Goal: Task Accomplishment & Management: Complete application form

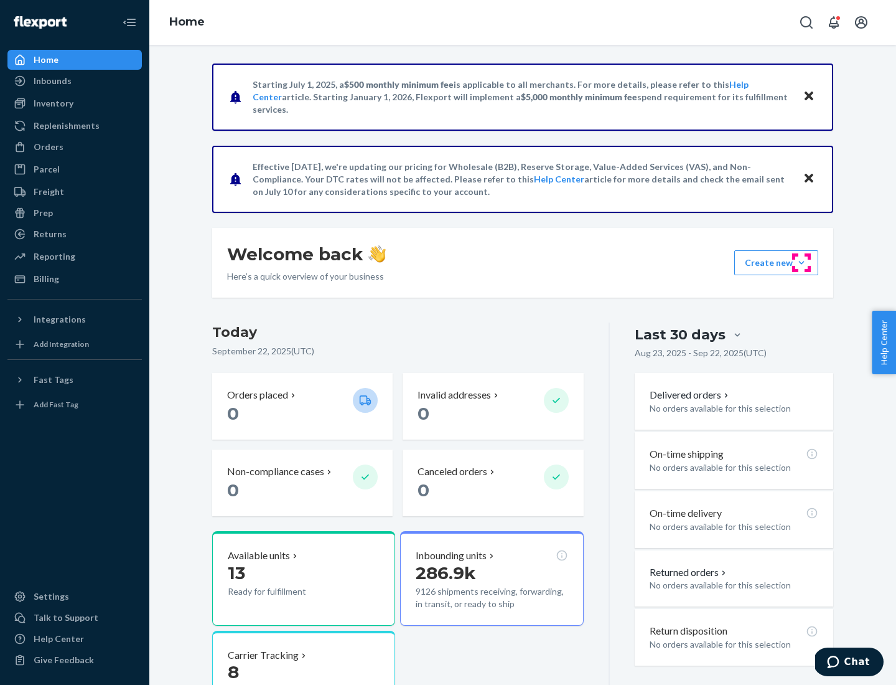
click at [802, 263] on button "Create new Create new inbound Create new order Create new product" at bounding box center [776, 262] width 84 height 25
click at [75, 81] on div "Inbounds" at bounding box center [75, 80] width 132 height 17
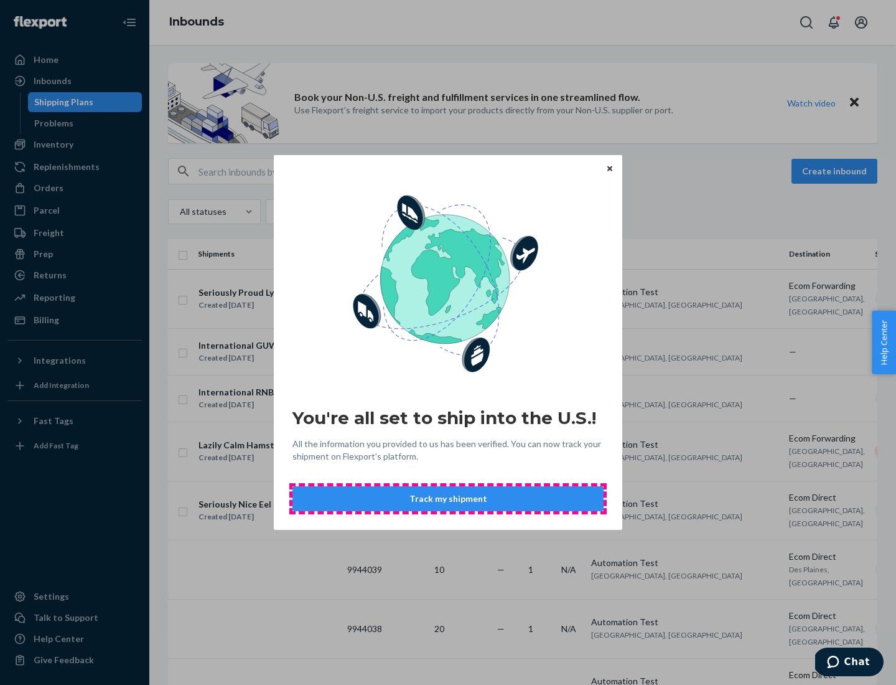
click at [448, 498] on button "Track my shipment" at bounding box center [447, 498] width 311 height 25
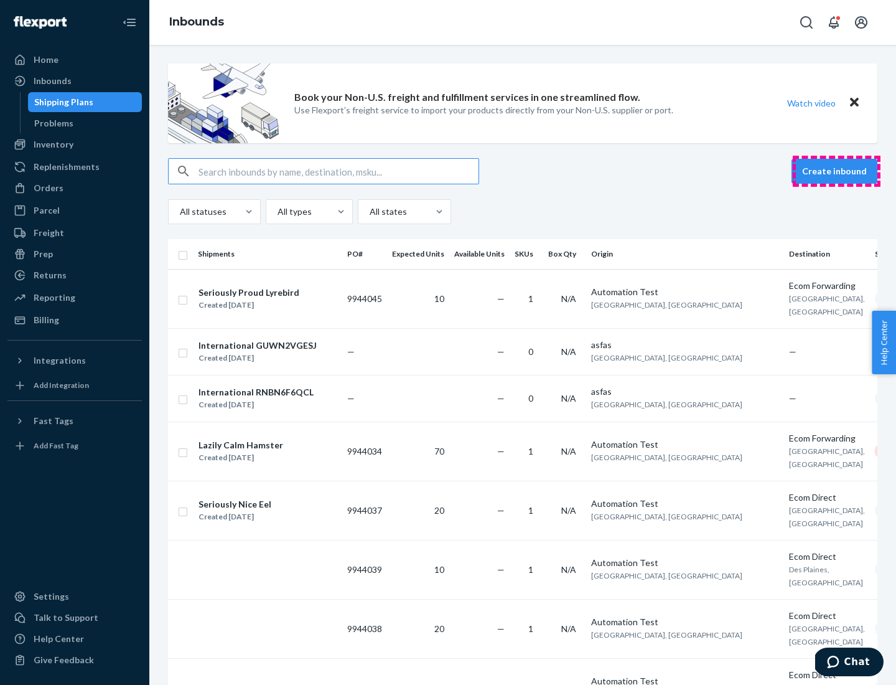
click at [836, 171] on button "Create inbound" at bounding box center [835, 171] width 86 height 25
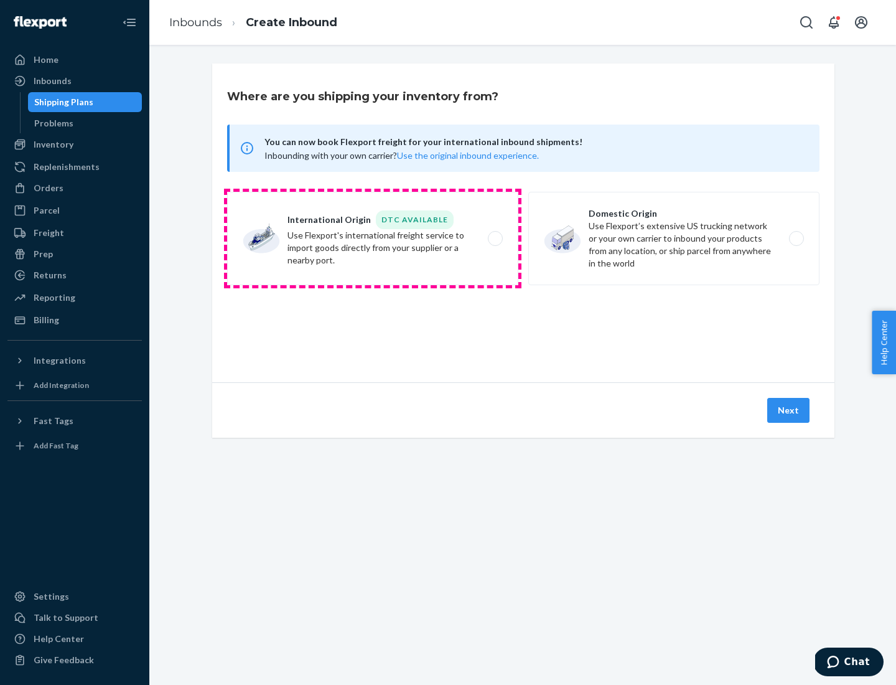
click at [373, 238] on label "International Origin DTC Available Use Flexport's international freight service…" at bounding box center [372, 238] width 291 height 93
click at [495, 238] on input "International Origin DTC Available Use Flexport's international freight service…" at bounding box center [499, 239] width 8 height 8
radio input "true"
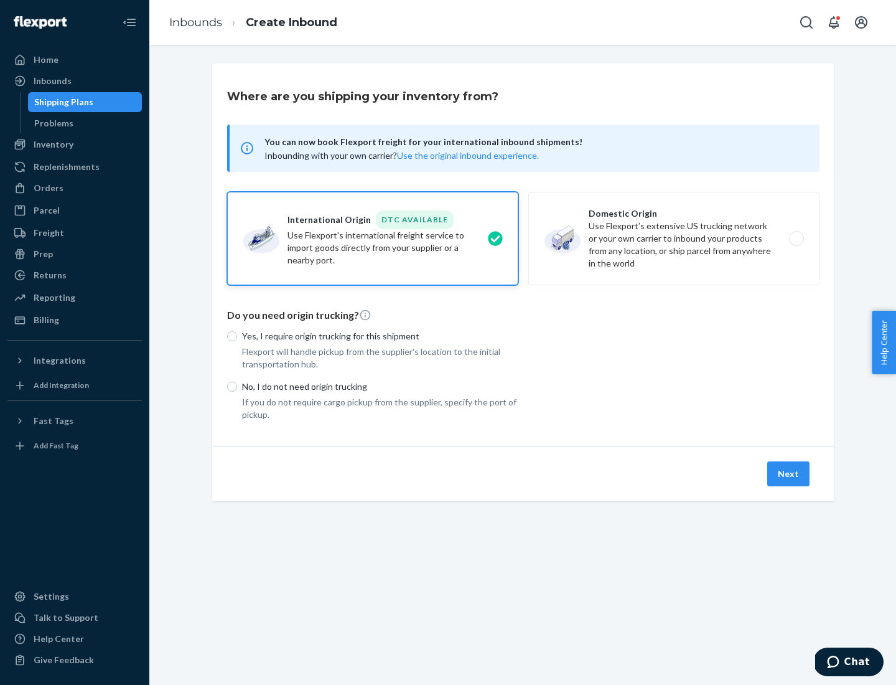
click at [380, 386] on p "No, I do not need origin trucking" at bounding box center [380, 386] width 276 height 12
click at [237, 386] on input "No, I do not need origin trucking" at bounding box center [232, 386] width 10 height 10
radio input "true"
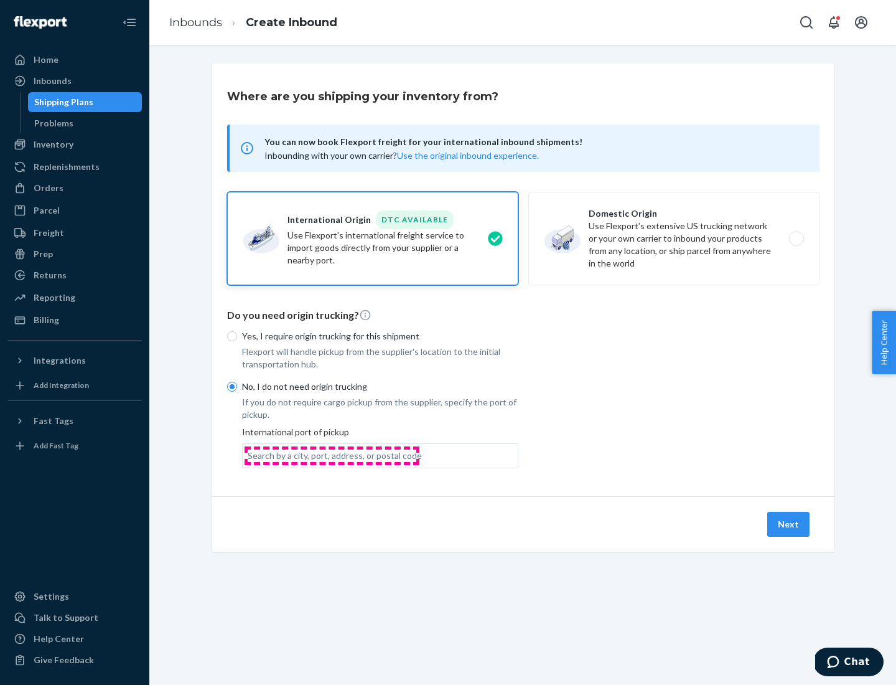
click at [332, 455] on div "Search by a city, port, address, or postal code" at bounding box center [335, 455] width 174 height 12
click at [249, 455] on input "Search by a city, port, address, or postal code" at bounding box center [248, 455] width 1 height 12
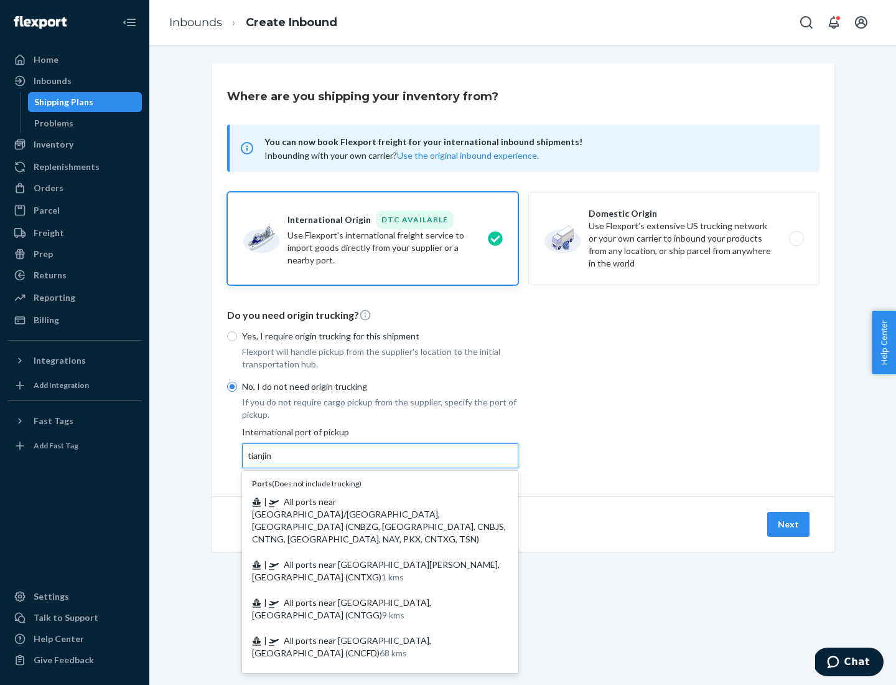
click at [368, 501] on span "| All ports near [GEOGRAPHIC_DATA]/[GEOGRAPHIC_DATA], [GEOGRAPHIC_DATA] (CNBZG,…" at bounding box center [379, 520] width 254 height 48
click at [273, 462] on input "tianjin" at bounding box center [261, 455] width 26 height 12
type input "All ports near [GEOGRAPHIC_DATA]/[GEOGRAPHIC_DATA], [GEOGRAPHIC_DATA] (CNBZG, […"
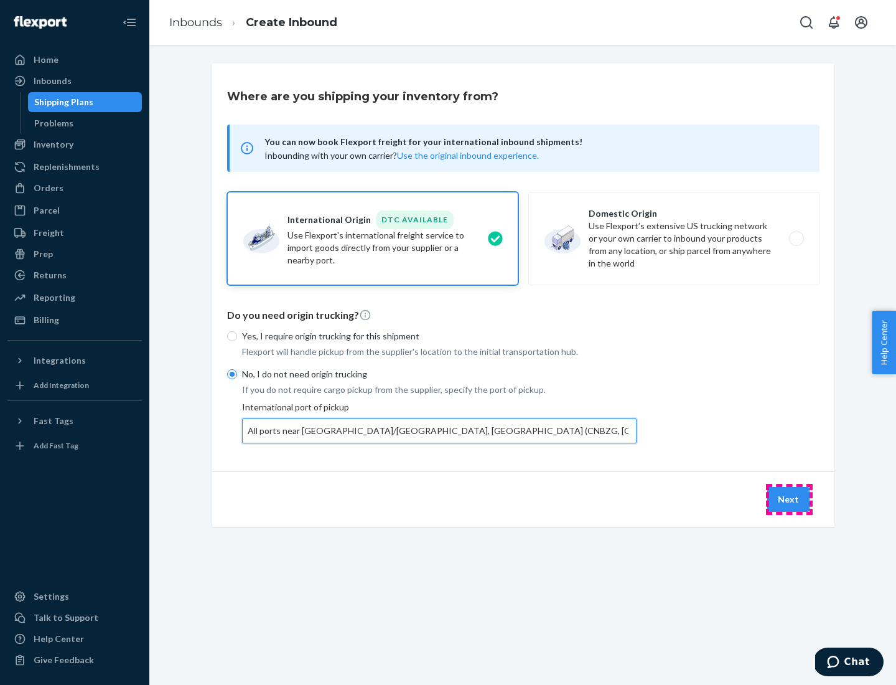
click at [789, 498] on button "Next" at bounding box center [788, 499] width 42 height 25
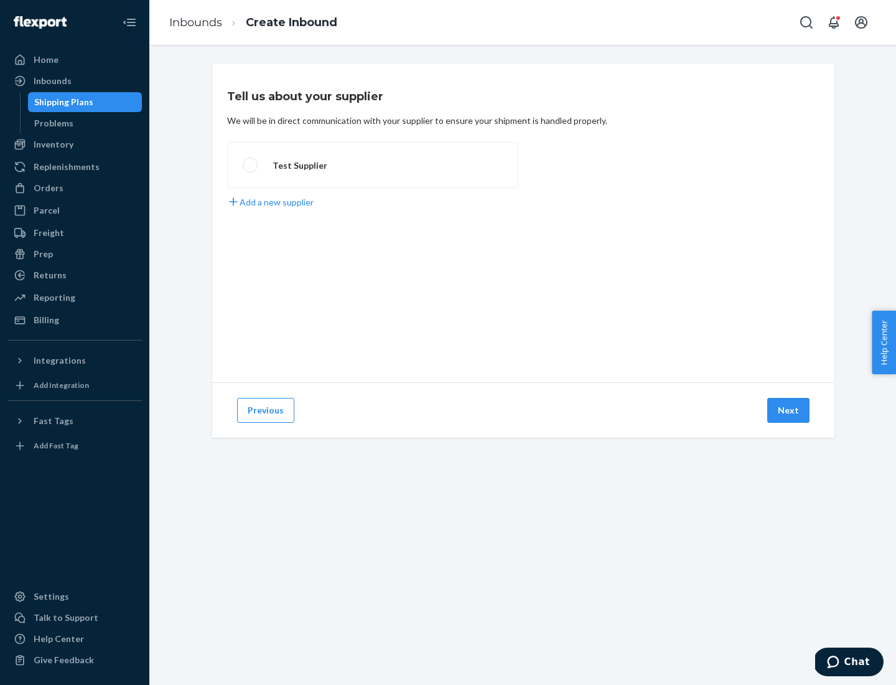
click at [373, 165] on label "Test Supplier" at bounding box center [372, 165] width 291 height 46
click at [251, 165] on input "Test Supplier" at bounding box center [247, 165] width 8 height 8
radio input "true"
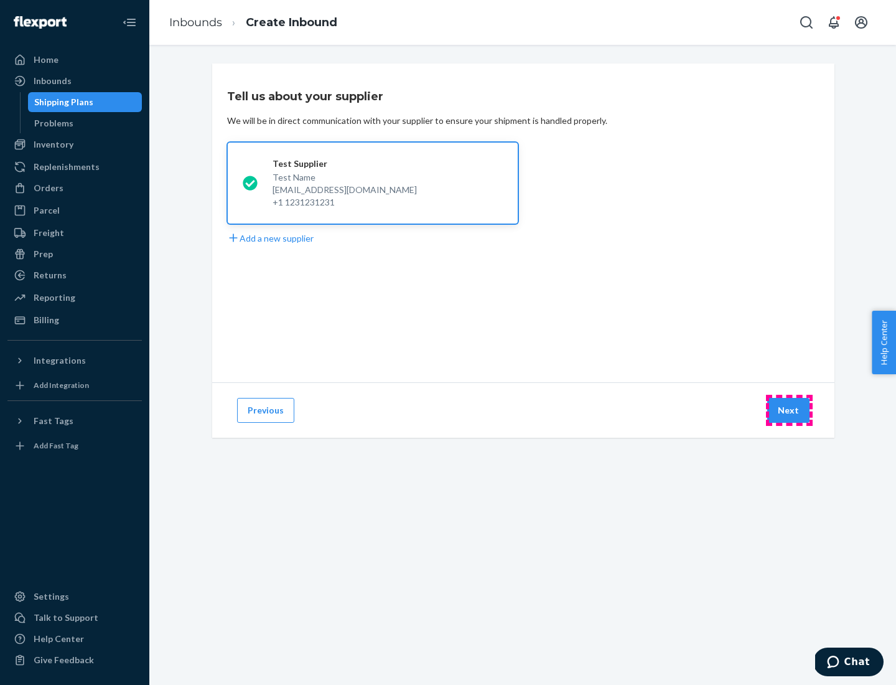
click at [789, 410] on button "Next" at bounding box center [788, 410] width 42 height 25
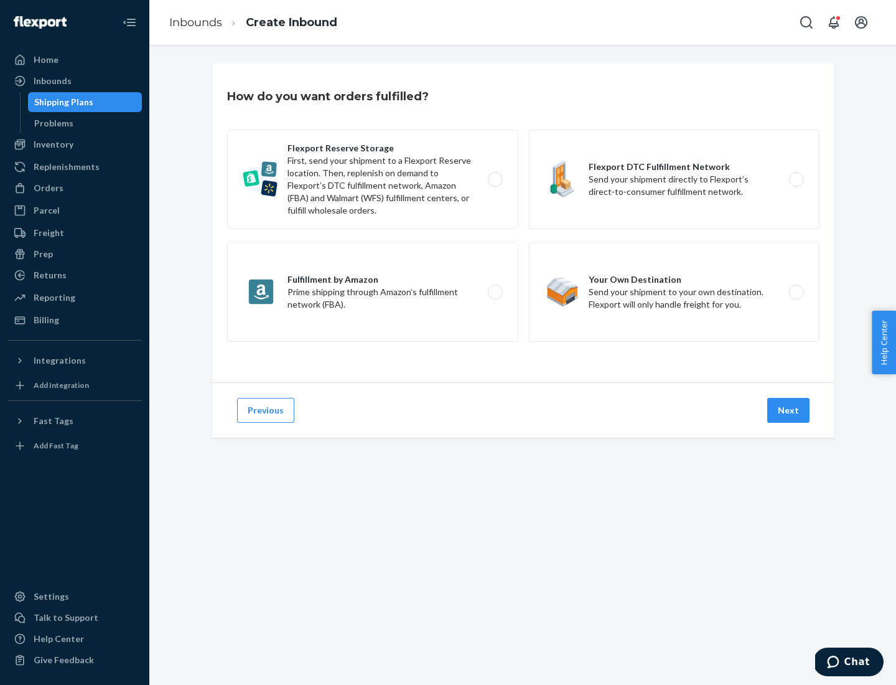
click at [373, 179] on label "Flexport Reserve Storage First, send your shipment to a Flexport Reserve locati…" at bounding box center [372, 179] width 291 height 100
click at [495, 179] on input "Flexport Reserve Storage First, send your shipment to a Flexport Reserve locati…" at bounding box center [499, 179] width 8 height 8
radio input "true"
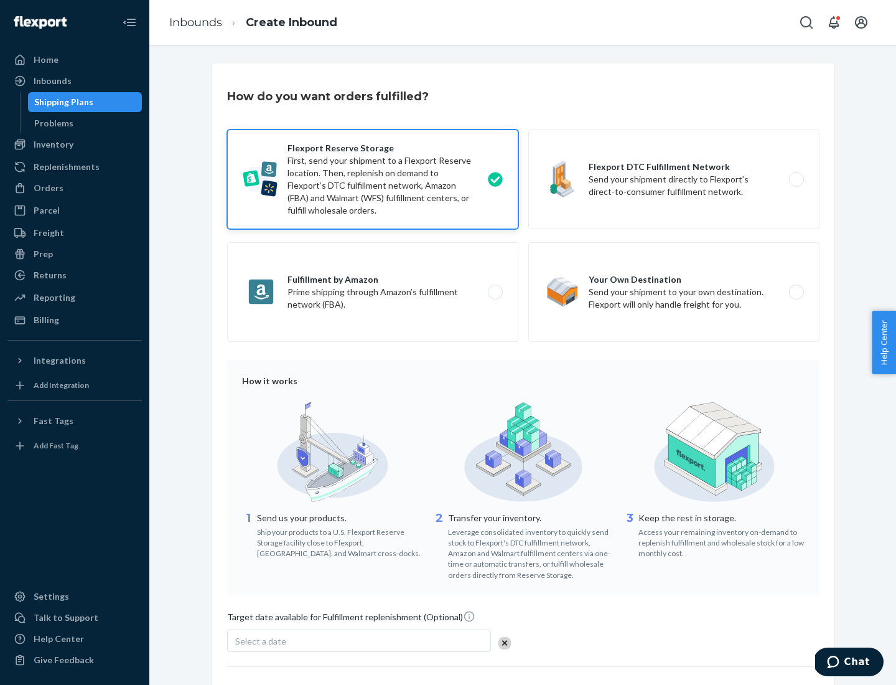
scroll to position [102, 0]
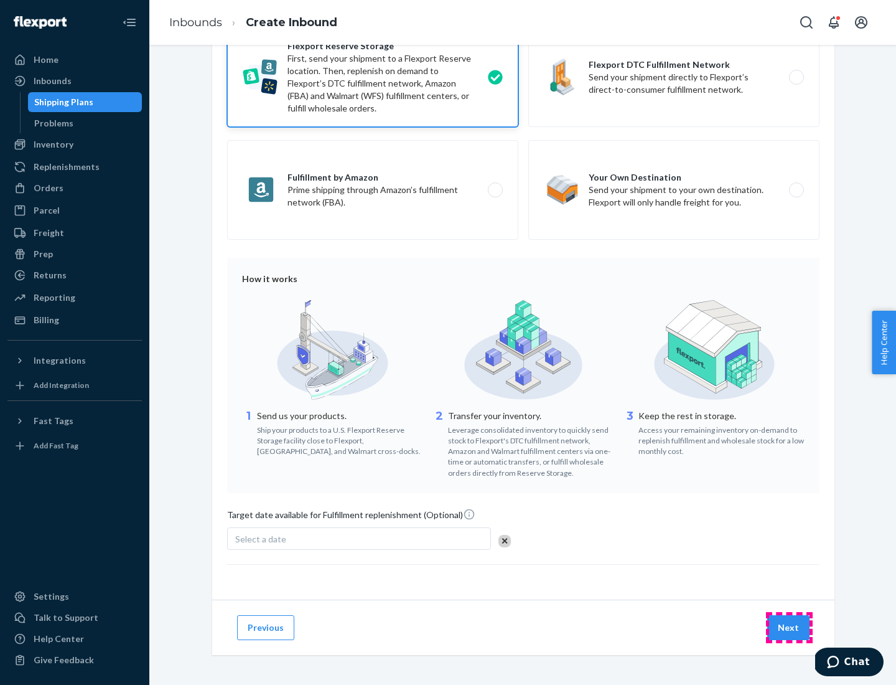
click at [789, 627] on button "Next" at bounding box center [788, 627] width 42 height 25
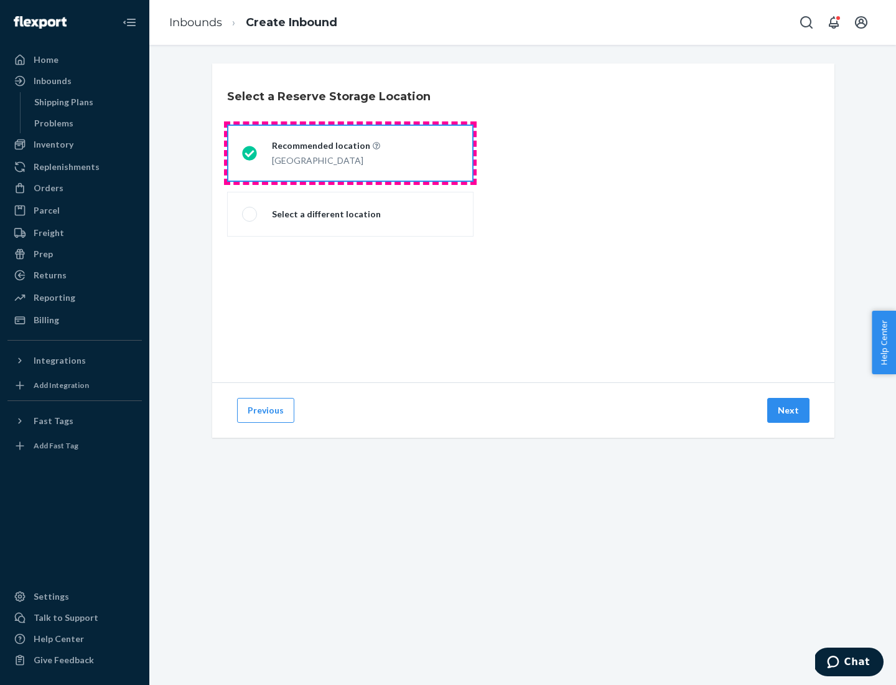
click at [350, 153] on div "[GEOGRAPHIC_DATA]" at bounding box center [326, 159] width 108 height 15
click at [250, 153] on input "Recommended location [GEOGRAPHIC_DATA]" at bounding box center [246, 153] width 8 height 8
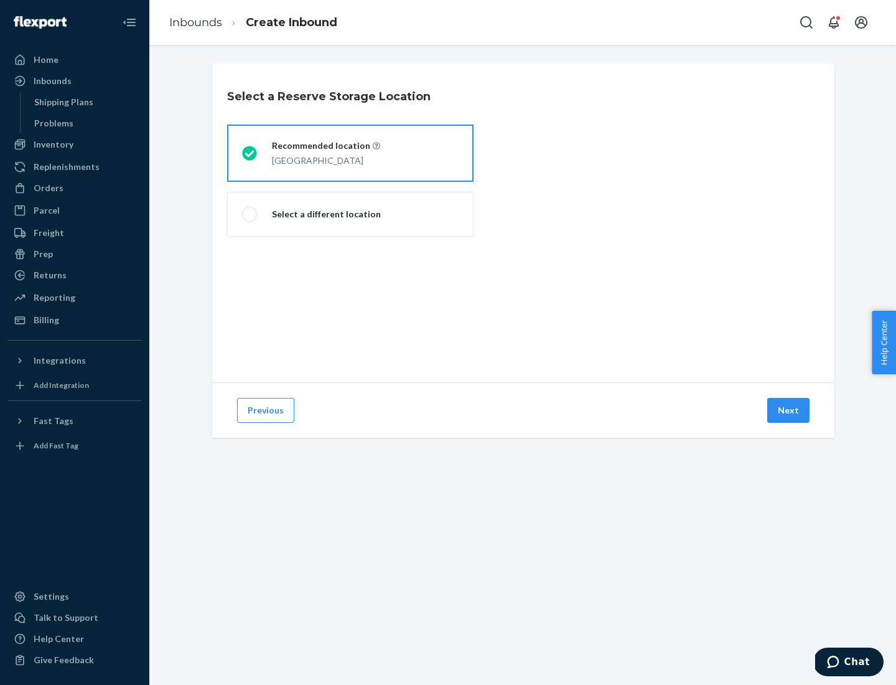
click at [789, 410] on button "Next" at bounding box center [788, 410] width 42 height 25
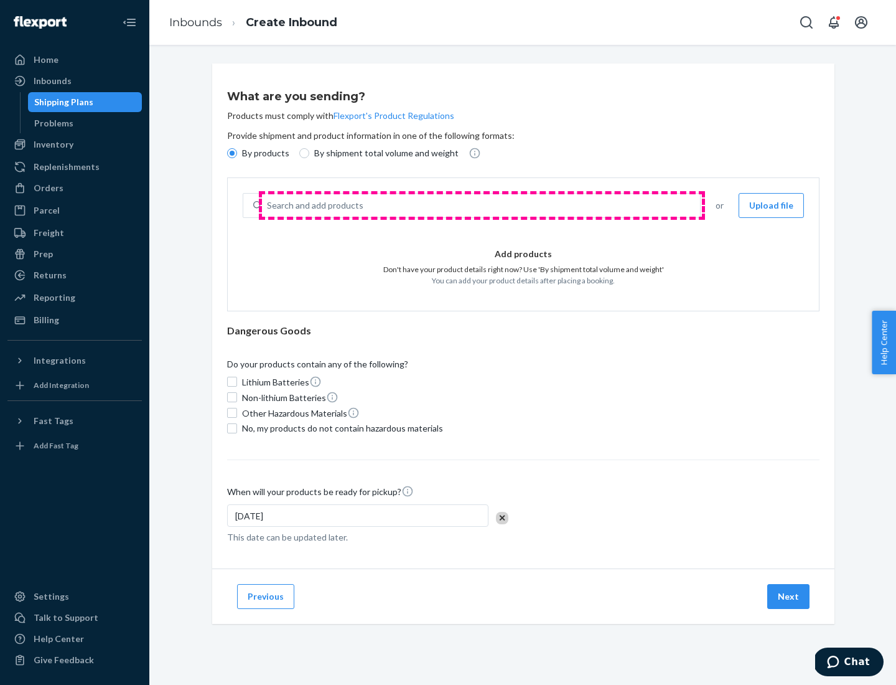
click at [482, 205] on div "Search and add products" at bounding box center [481, 205] width 438 height 22
click at [268, 205] on input "Search and add products" at bounding box center [267, 205] width 1 height 12
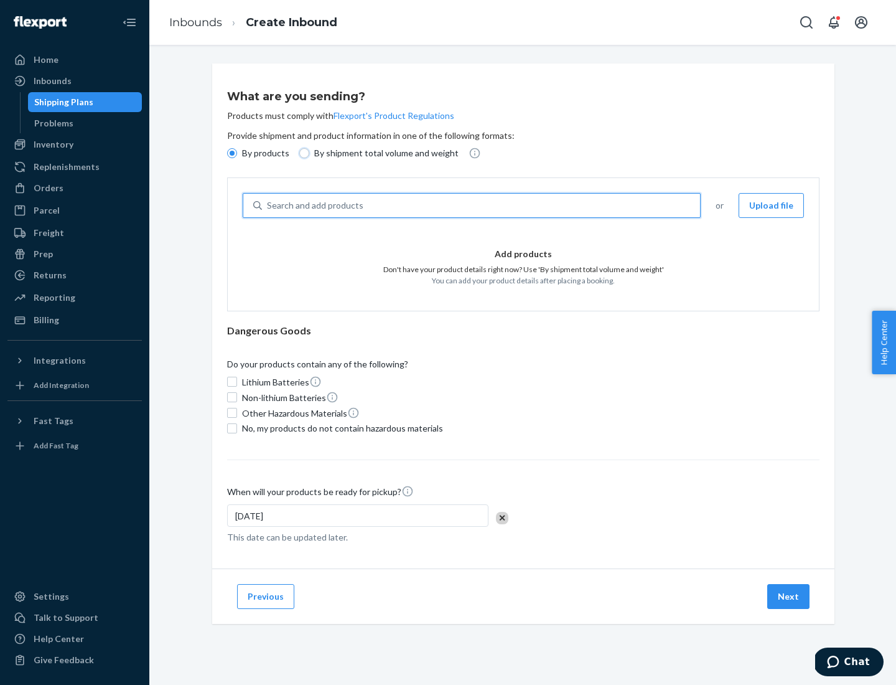
click at [302, 153] on input "By shipment total volume and weight" at bounding box center [304, 153] width 10 height 10
radio input "true"
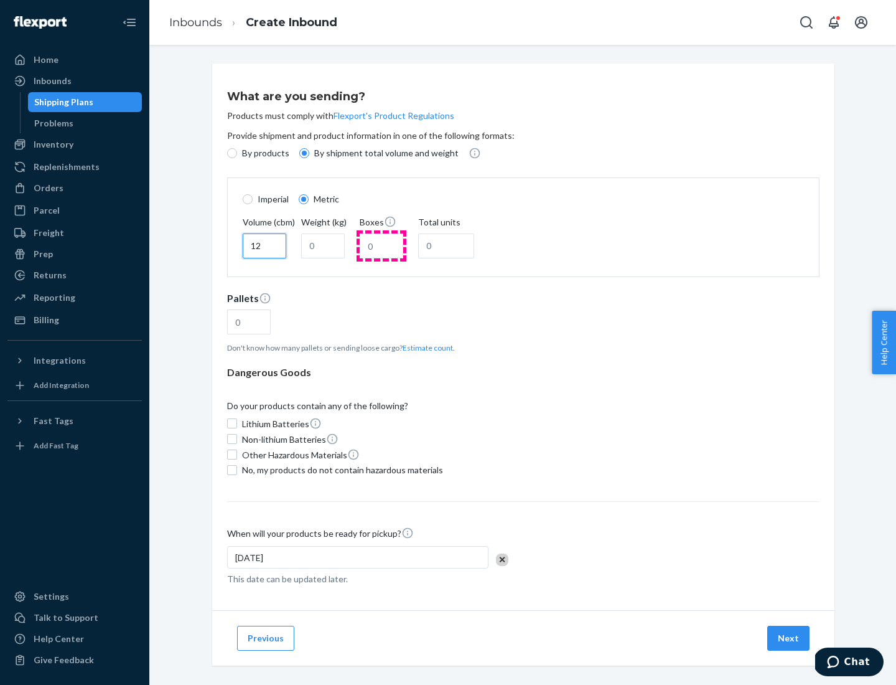
type input "12"
type input "22"
type input "222"
type input "121"
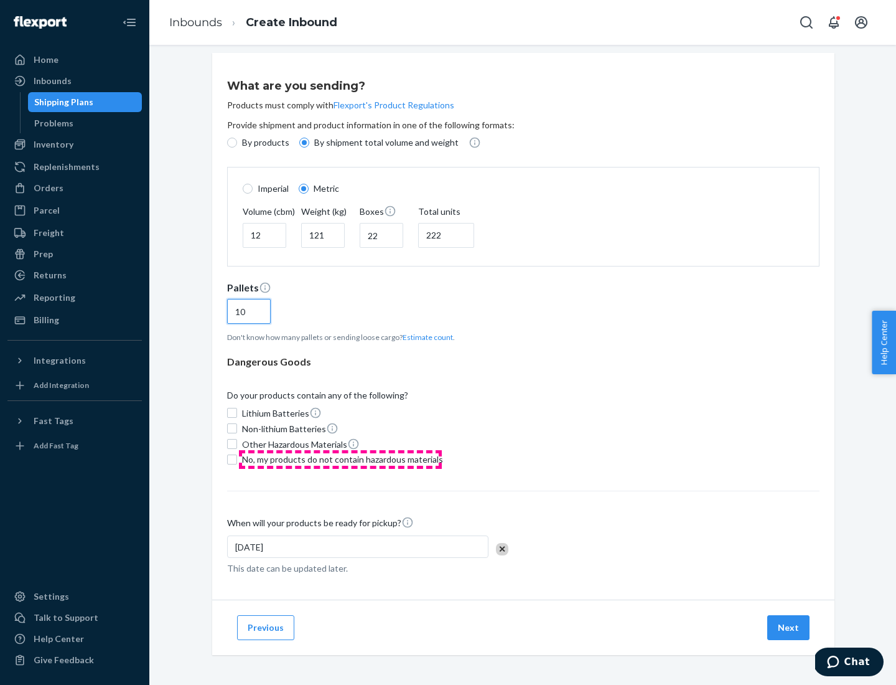
type input "10"
click at [340, 459] on span "No, my products do not contain hazardous materials" at bounding box center [342, 459] width 201 height 12
click at [237, 459] on input "No, my products do not contain hazardous materials" at bounding box center [232, 459] width 10 height 10
checkbox input "true"
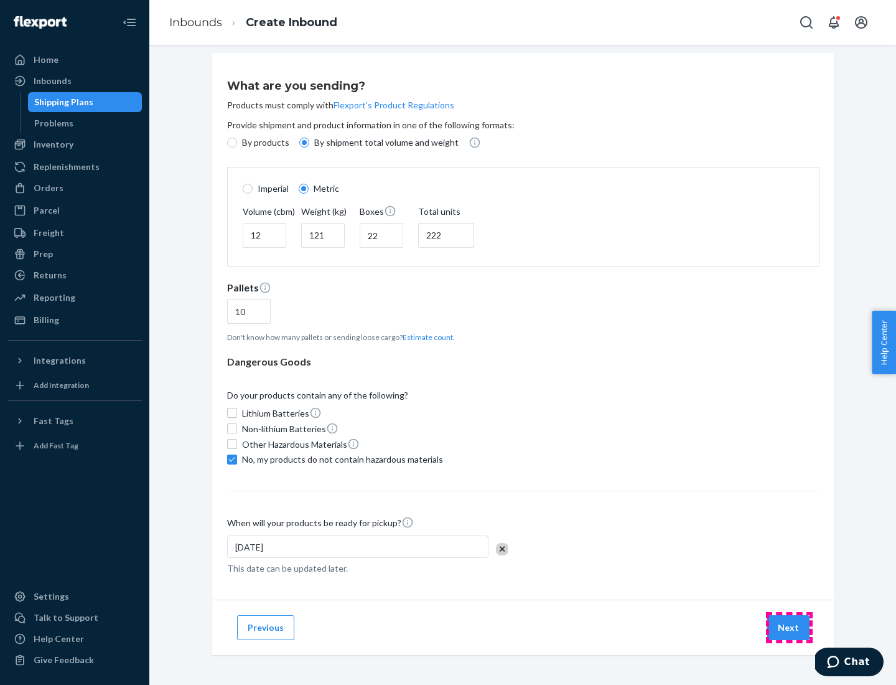
click at [789, 627] on button "Next" at bounding box center [788, 627] width 42 height 25
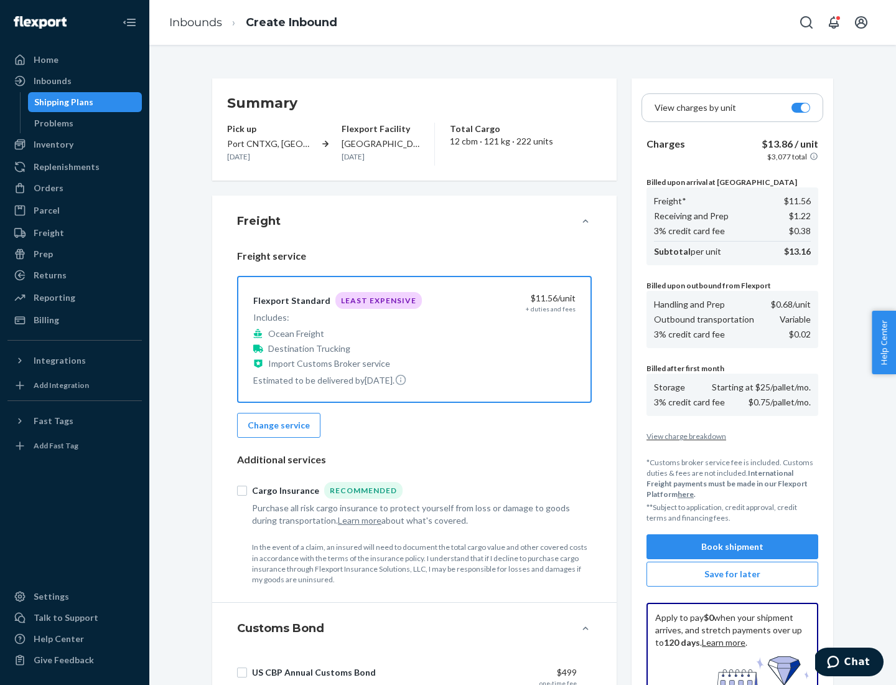
scroll to position [182, 0]
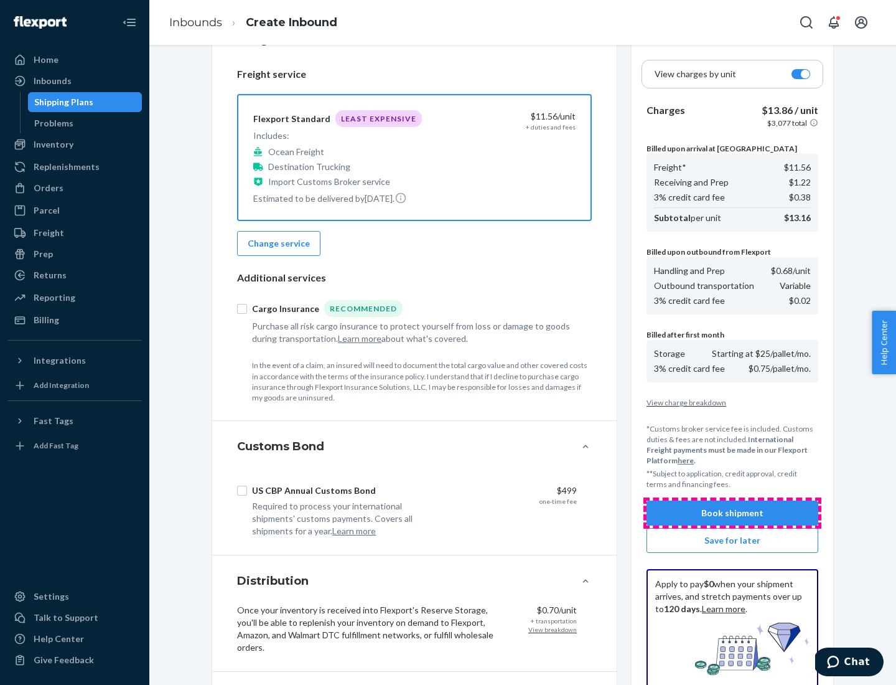
click at [732, 513] on button "Book shipment" at bounding box center [733, 512] width 172 height 25
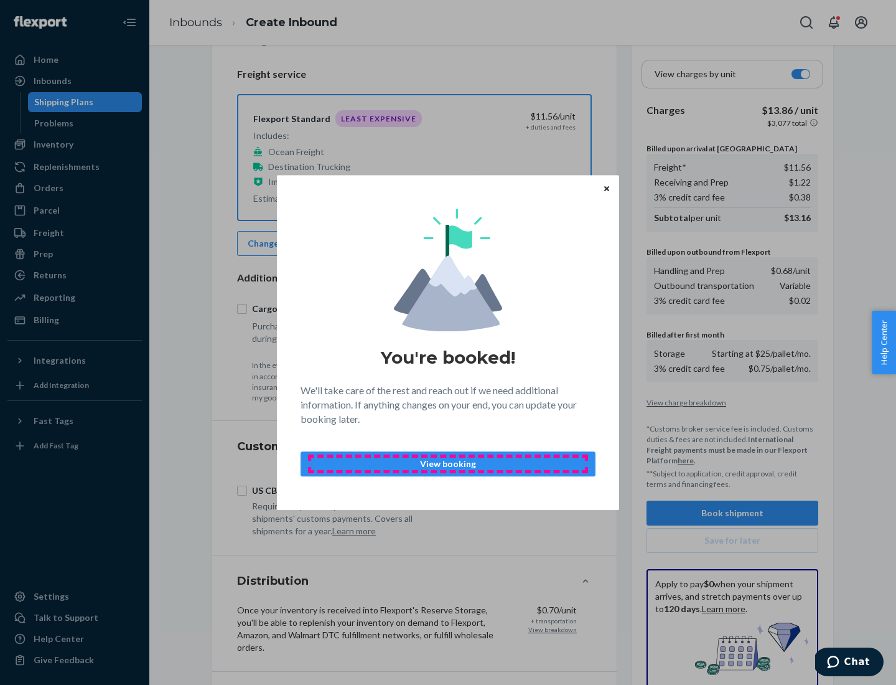
click at [448, 463] on p "View booking" at bounding box center [448, 463] width 274 height 12
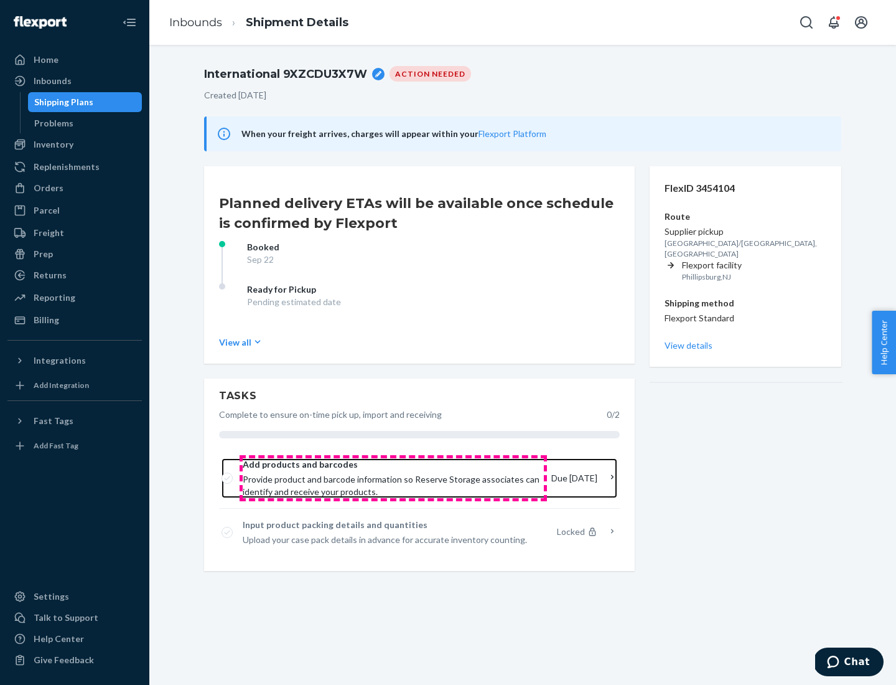
click at [393, 478] on span "Provide product and barcode information so Reserve Storage associates can ident…" at bounding box center [392, 485] width 299 height 25
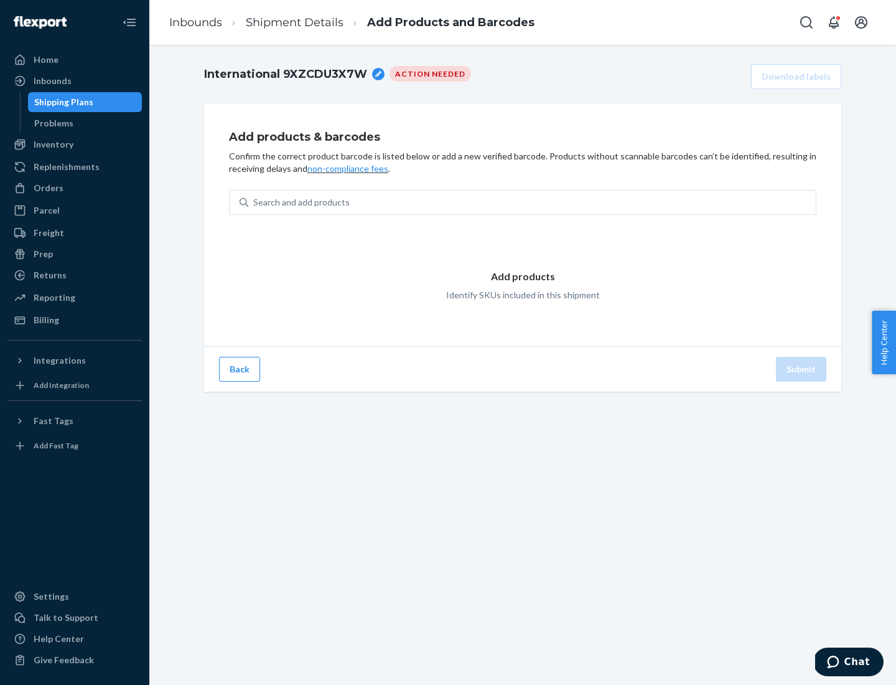
click at [532, 202] on div "Search and add products" at bounding box center [532, 202] width 568 height 22
click at [255, 202] on input "Search and add products" at bounding box center [253, 202] width 1 height 12
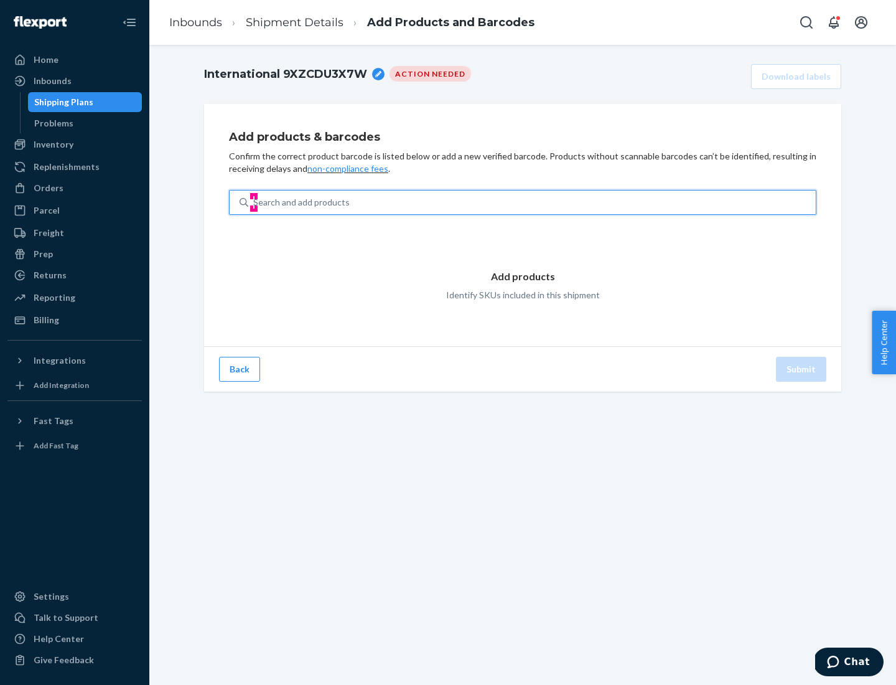
type input "test"
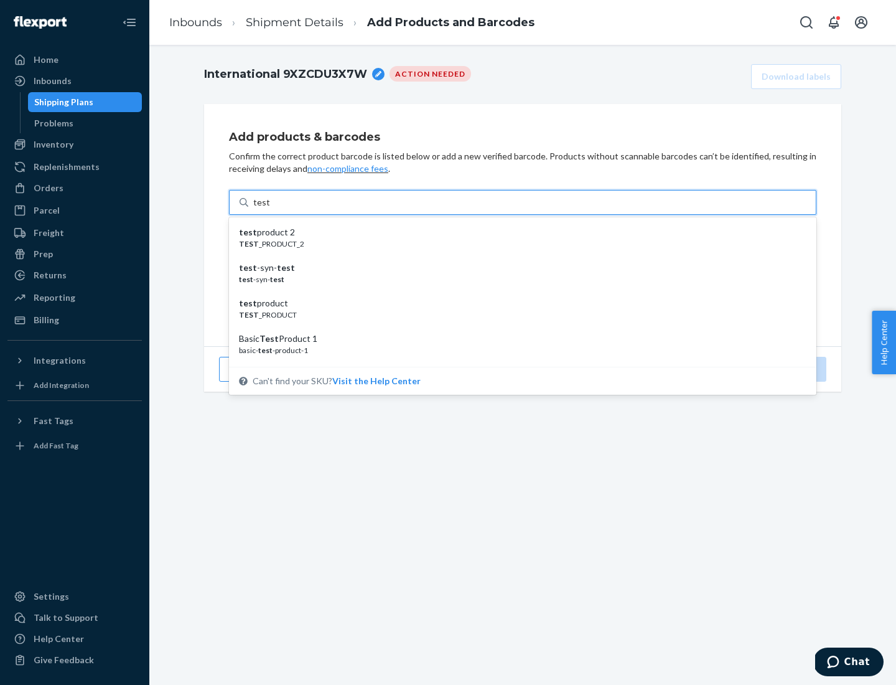
scroll to position [47, 0]
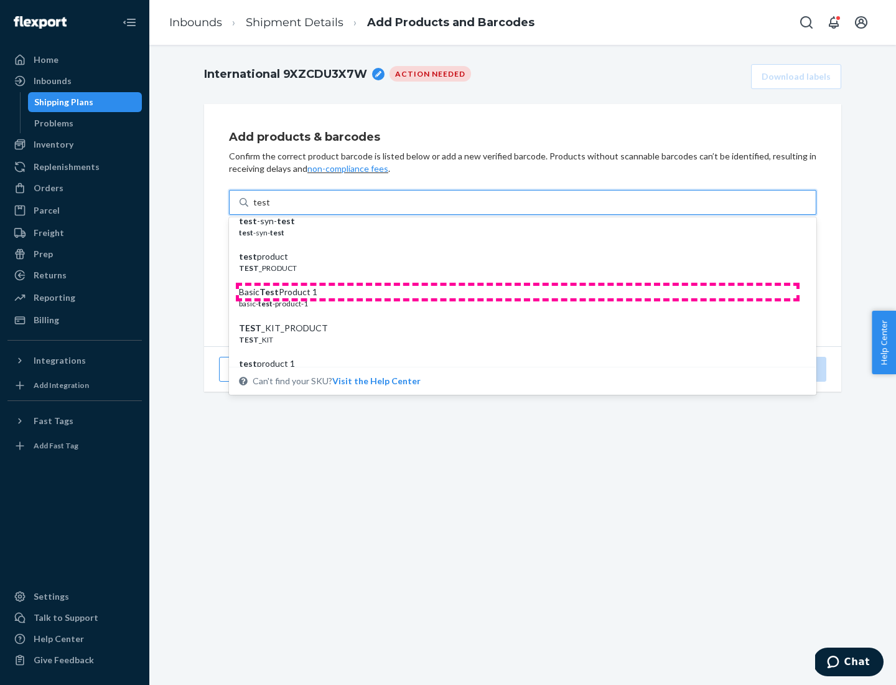
click at [518, 292] on div "Basic Test Product 1" at bounding box center [518, 292] width 558 height 12
click at [269, 208] on input "test" at bounding box center [261, 202] width 16 height 12
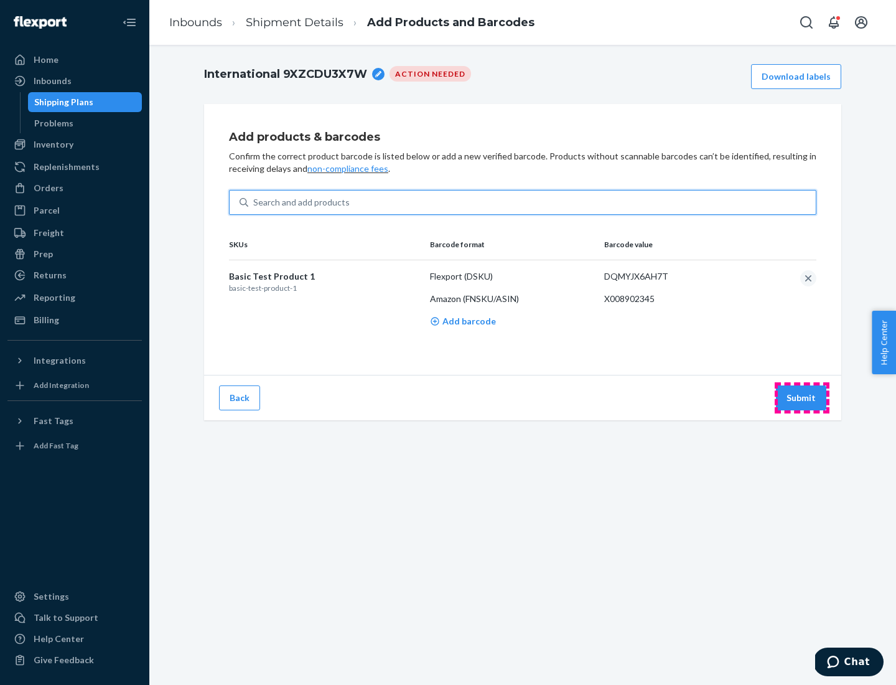
click at [802, 397] on button "Submit" at bounding box center [801, 397] width 50 height 25
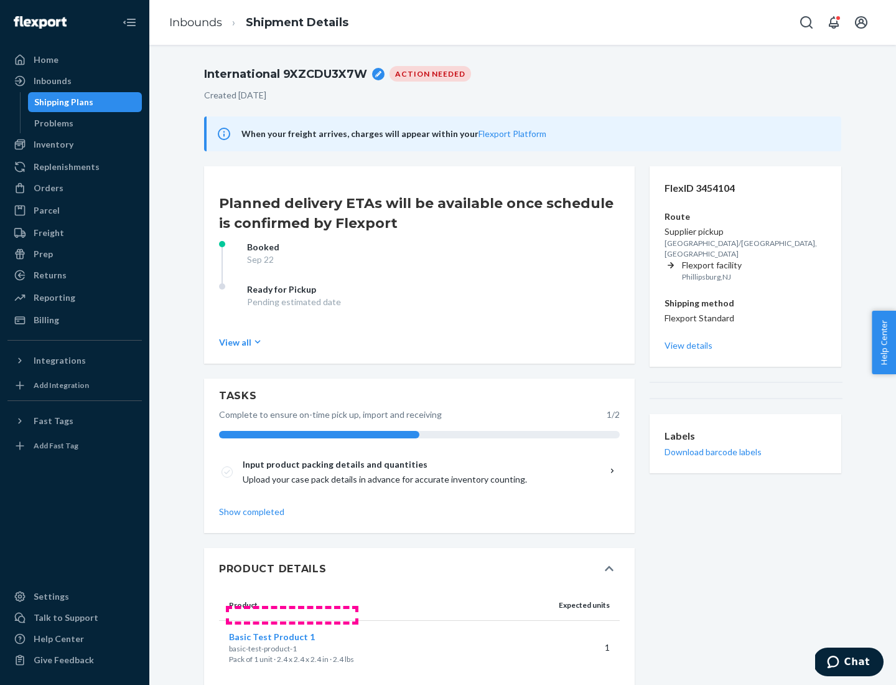
scroll to position [22, 0]
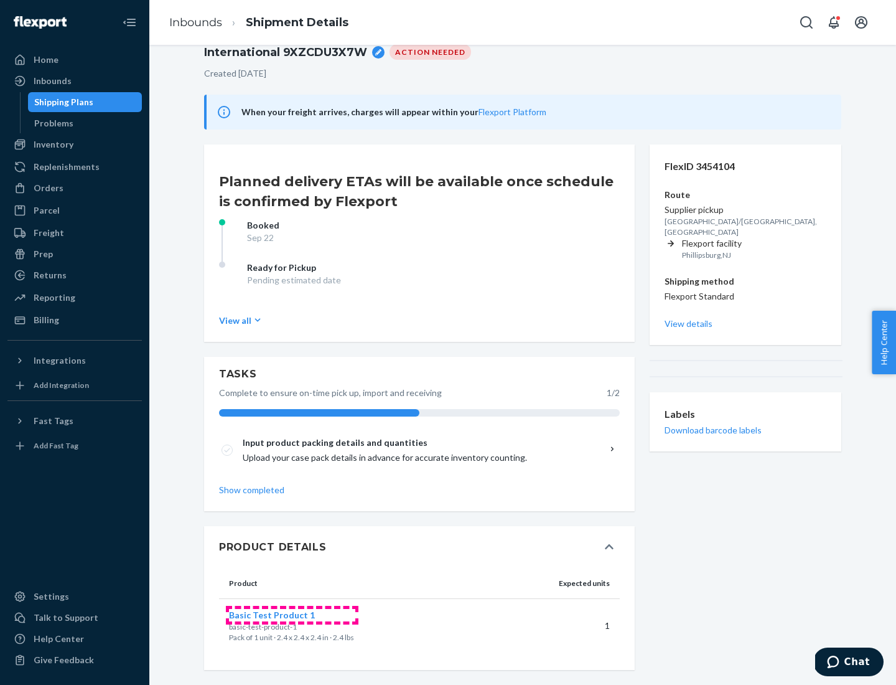
click at [292, 614] on span "Basic Test Product 1" at bounding box center [272, 614] width 86 height 11
